Goal: Task Accomplishment & Management: Manage account settings

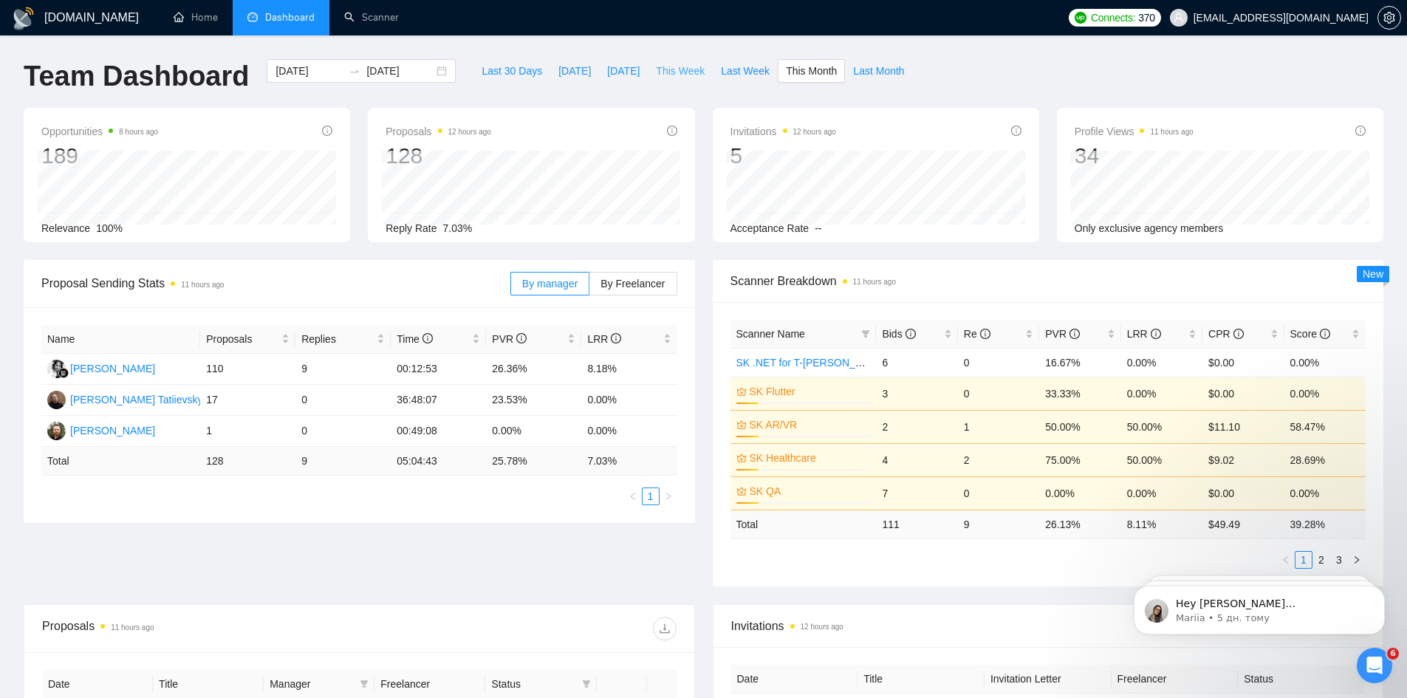
click at [656, 70] on span "This Week" at bounding box center [680, 71] width 49 height 16
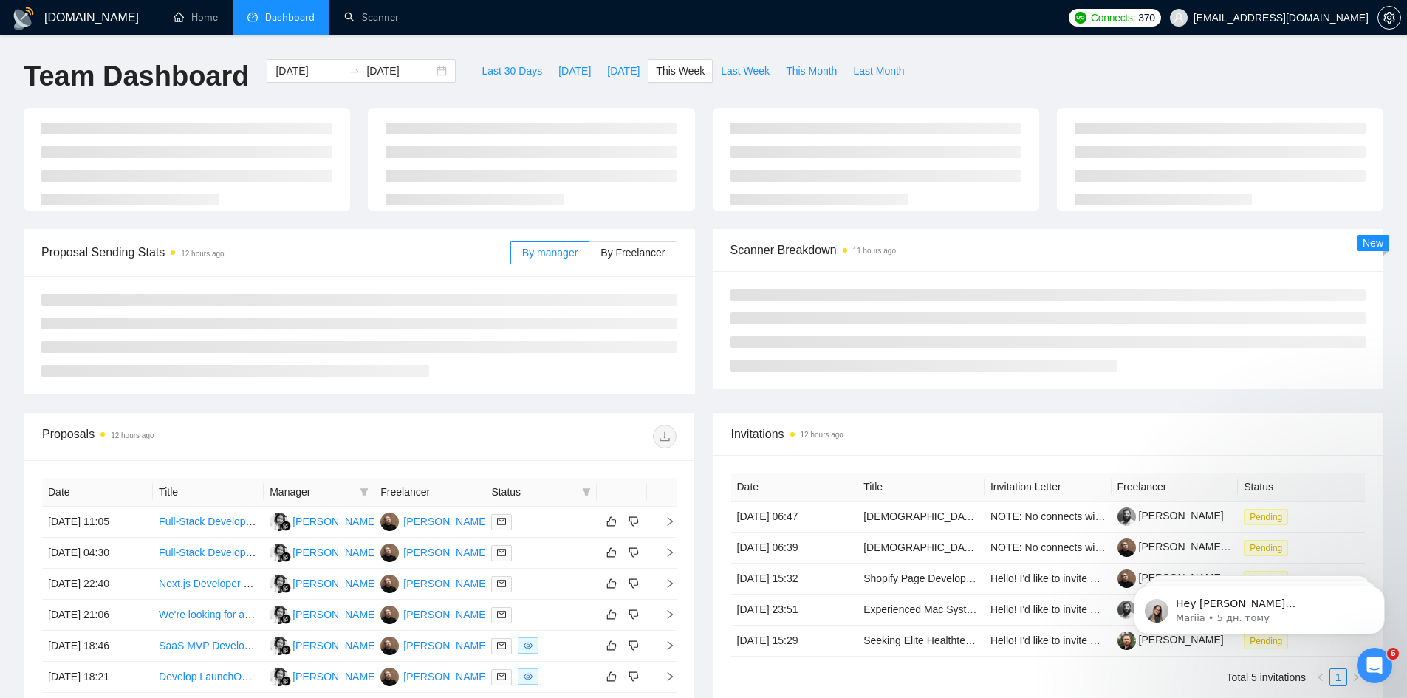
type input "[DATE]"
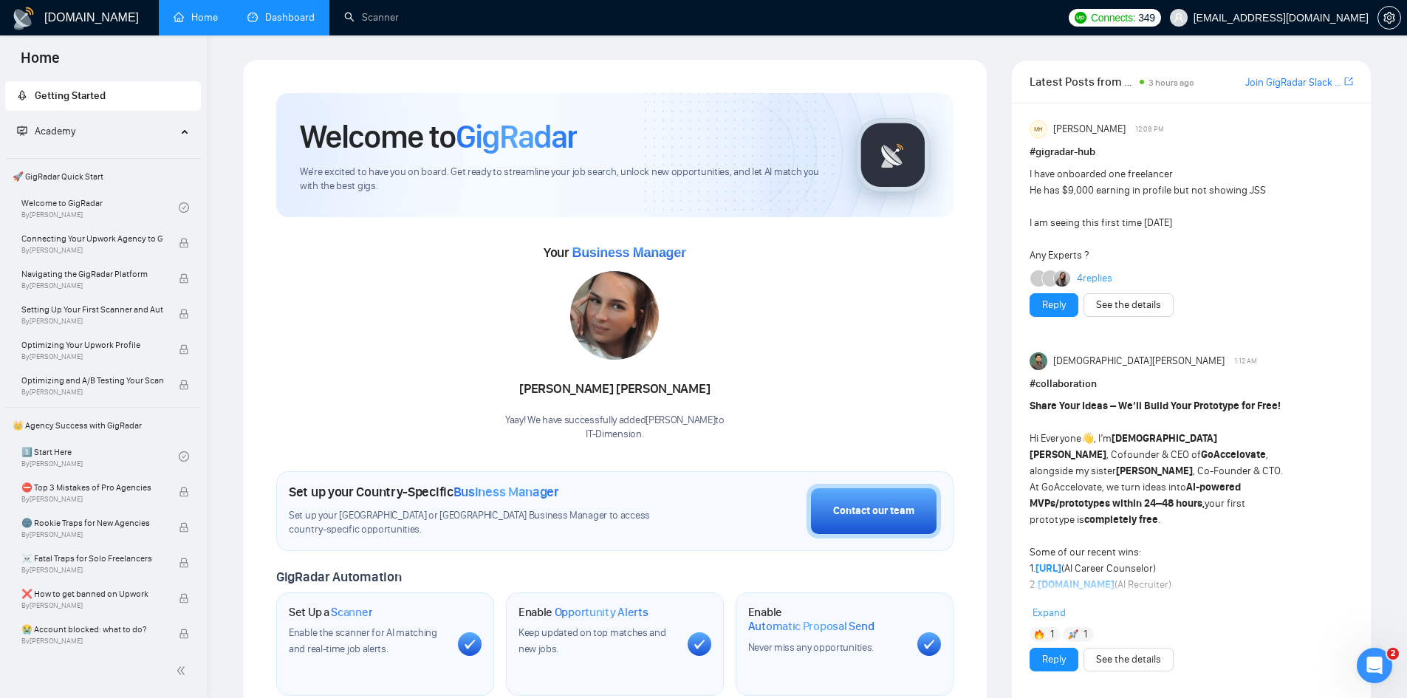
click at [258, 18] on link "Dashboard" at bounding box center [280, 17] width 67 height 13
